Goal: Information Seeking & Learning: Understand process/instructions

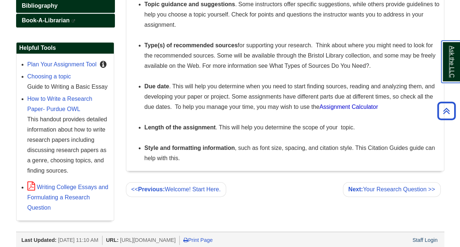
scroll to position [344, 0]
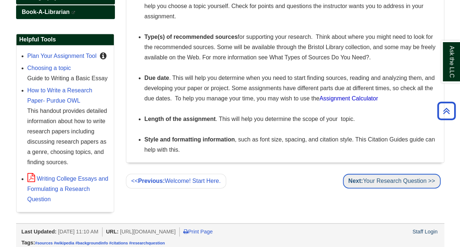
click at [385, 180] on link "Next: Your Research Question >>" at bounding box center [392, 181] width 98 height 15
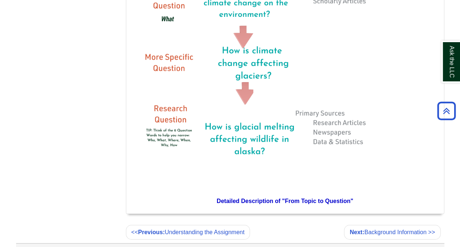
scroll to position [818, 0]
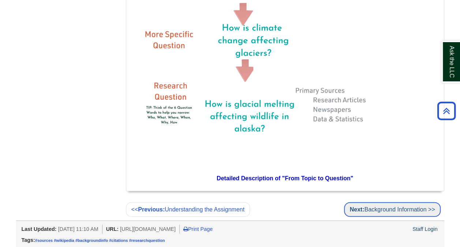
click at [392, 210] on link "Next: Background Information >>" at bounding box center [392, 209] width 96 height 15
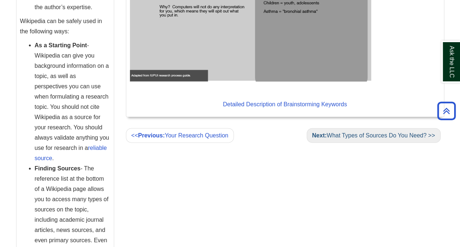
scroll to position [736, 0]
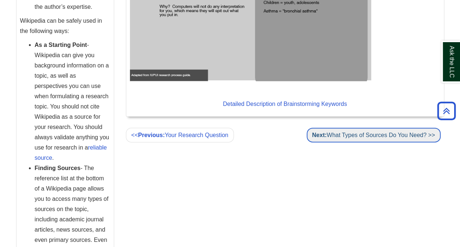
click at [341, 134] on link "Next: What Types of Sources Do You Need? >>" at bounding box center [374, 135] width 134 height 15
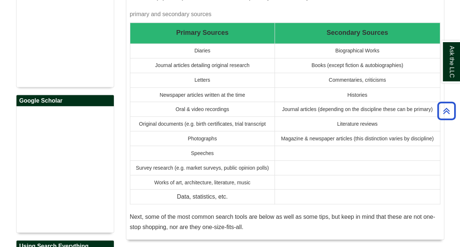
scroll to position [602, 0]
